Goal: Transaction & Acquisition: Book appointment/travel/reservation

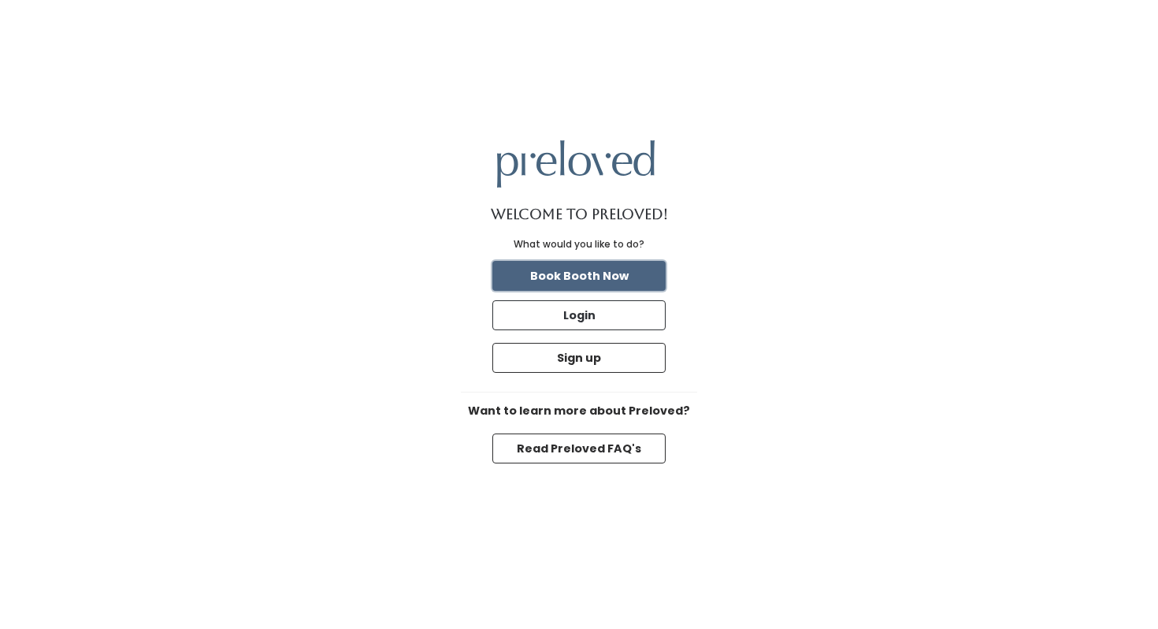
click at [615, 277] on button "Book Booth Now" at bounding box center [578, 276] width 173 height 30
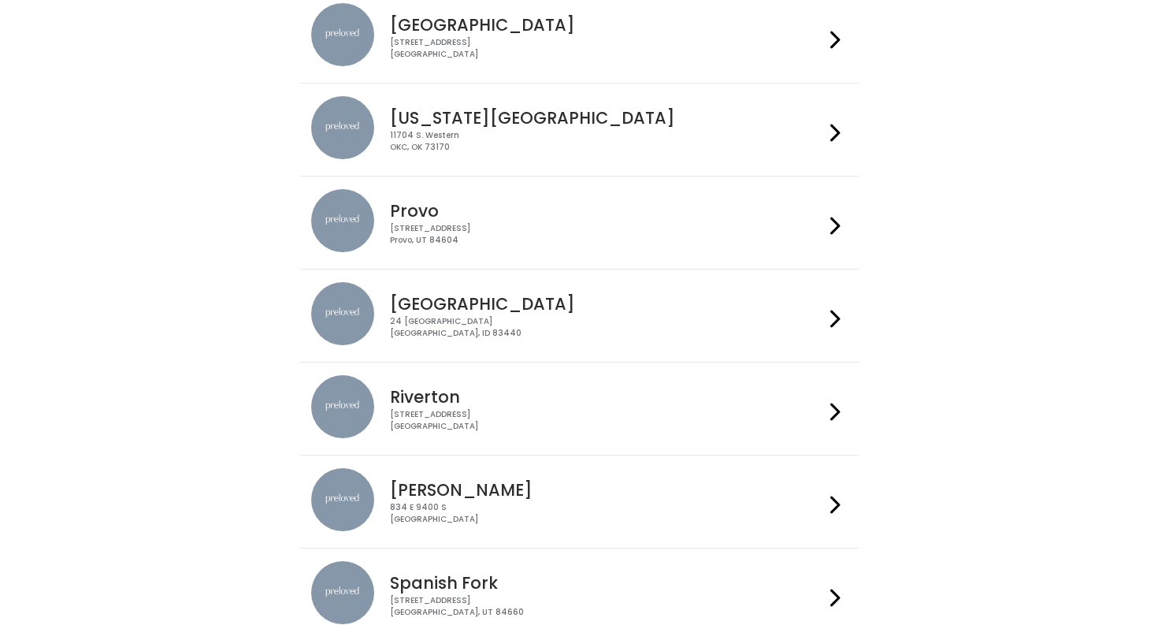
scroll to position [168, 0]
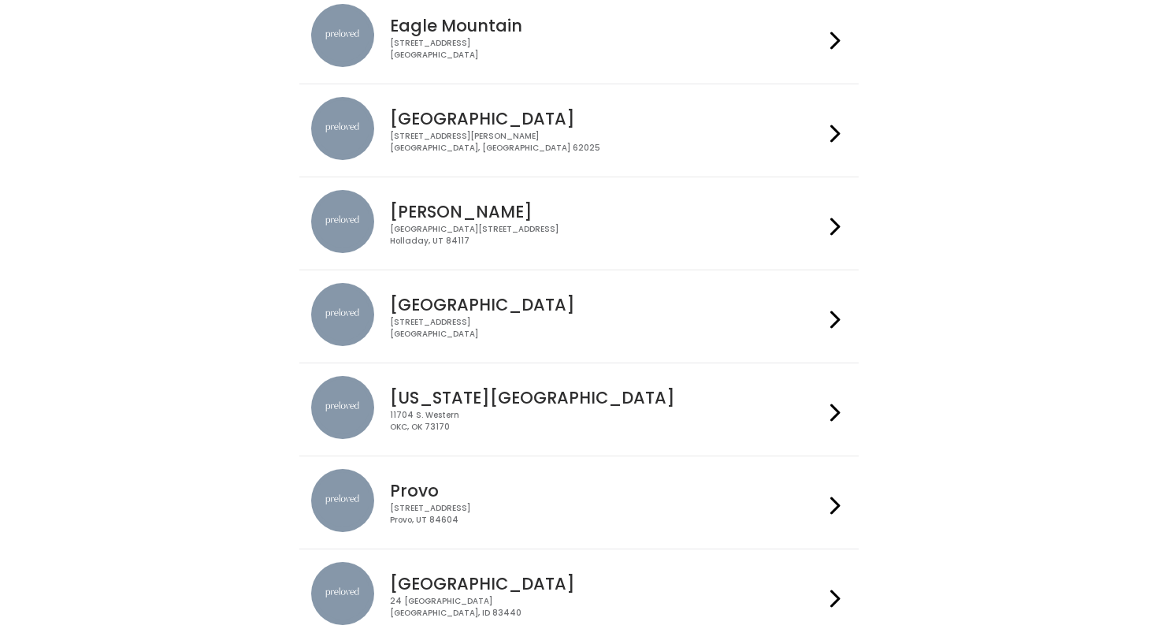
click at [626, 245] on div "[GEOGRAPHIC_DATA][STREET_ADDRESS]" at bounding box center [606, 235] width 433 height 23
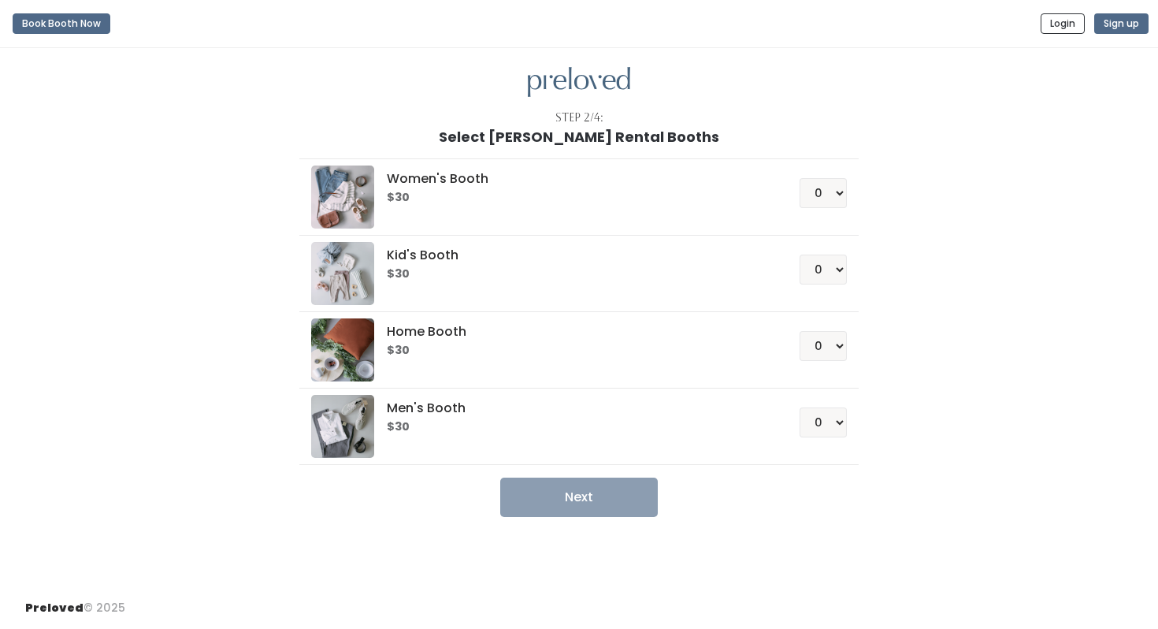
click at [643, 204] on div "Women's Booth $30 0 1 2 3 4" at bounding box center [578, 196] width 535 height 63
click at [826, 190] on select "0 1 2 3 4" at bounding box center [823, 193] width 47 height 30
select select "1"
click at [800, 178] on select "0 1 2 3 4" at bounding box center [823, 193] width 47 height 30
click at [581, 492] on button "Next" at bounding box center [579, 496] width 158 height 39
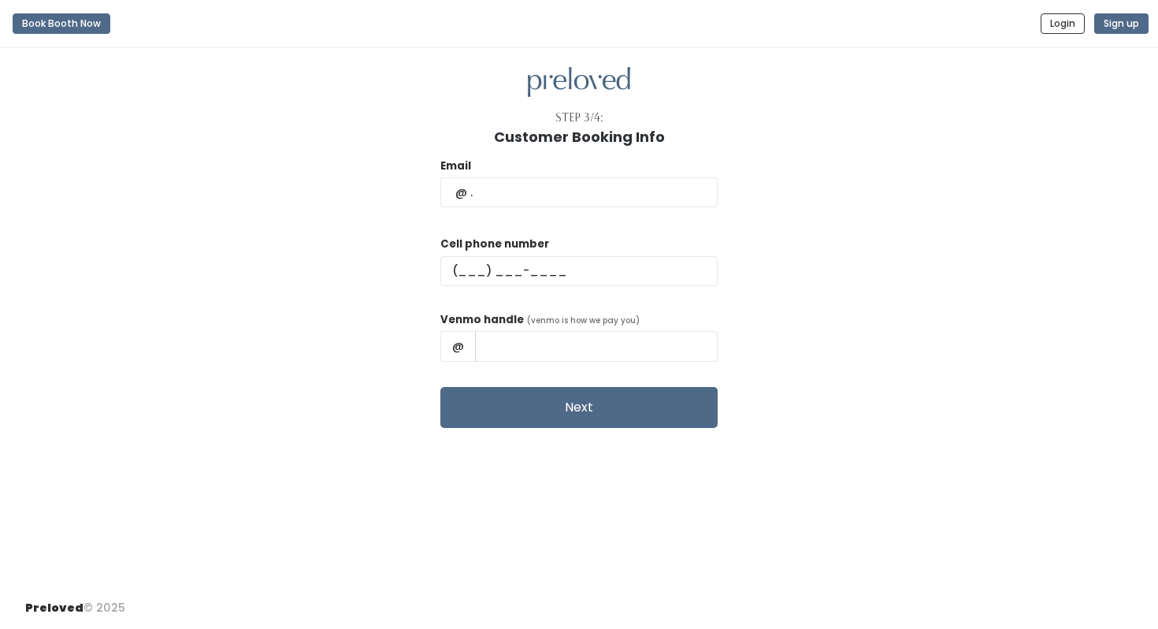
click at [590, 427] on form "Email Cell phone number Venmo handle (venmo is how we pay you) @ Next" at bounding box center [578, 293] width 277 height 270
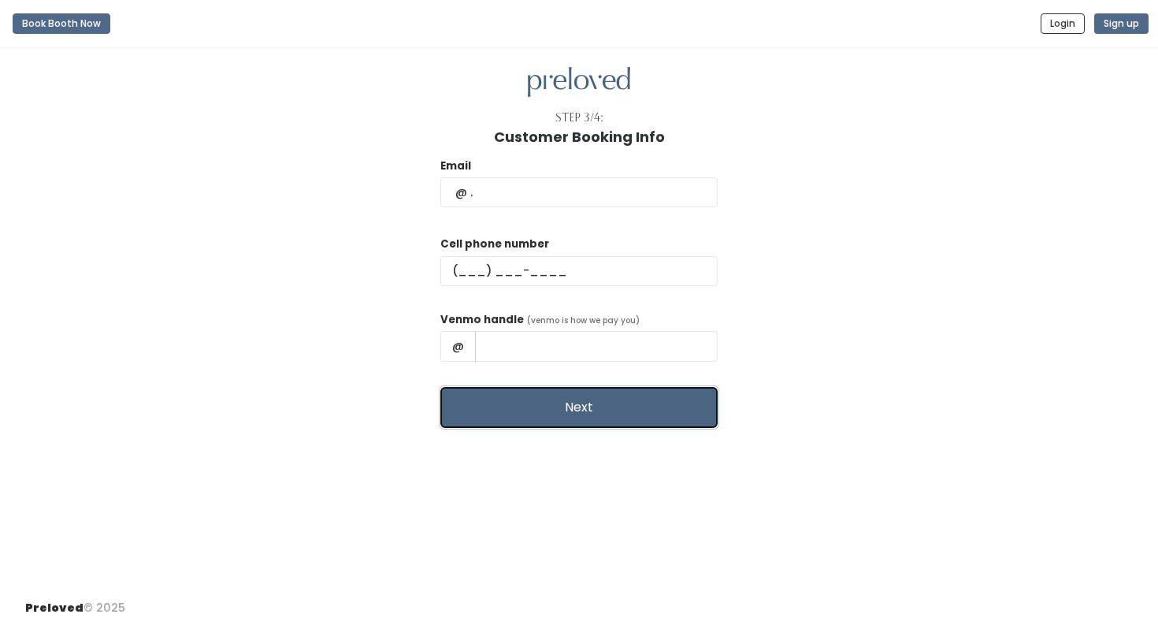
click at [590, 409] on button "Next" at bounding box center [578, 407] width 277 height 41
